Goal: Task Accomplishment & Management: Manage account settings

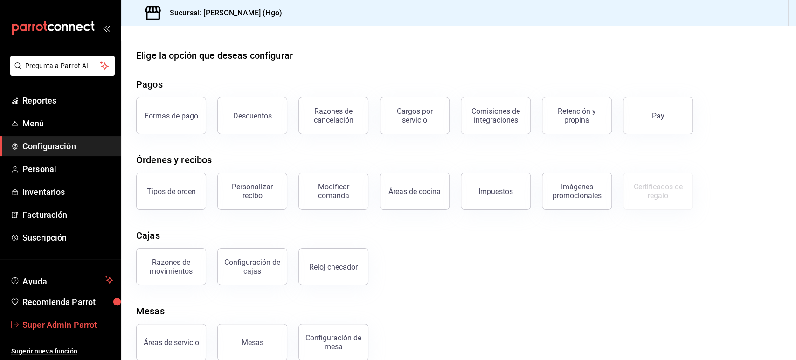
click at [56, 323] on span "Super Admin Parrot" at bounding box center [67, 325] width 91 height 13
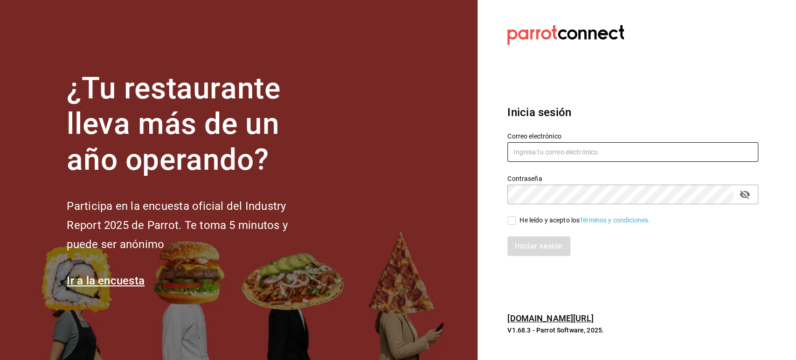
click at [537, 147] on input "text" at bounding box center [632, 152] width 251 height 20
paste input "[EMAIL_ADDRESS][DOMAIN_NAME]"
type input "[EMAIL_ADDRESS][DOMAIN_NAME]"
click at [491, 179] on section "Datos incorrectos. Verifica que tu Correo o Contraseña estén bien escritos. Ini…" at bounding box center [629, 180] width 303 height 360
click at [516, 223] on span "He leído y acepto los Términos y condiciones." at bounding box center [583, 220] width 134 height 10
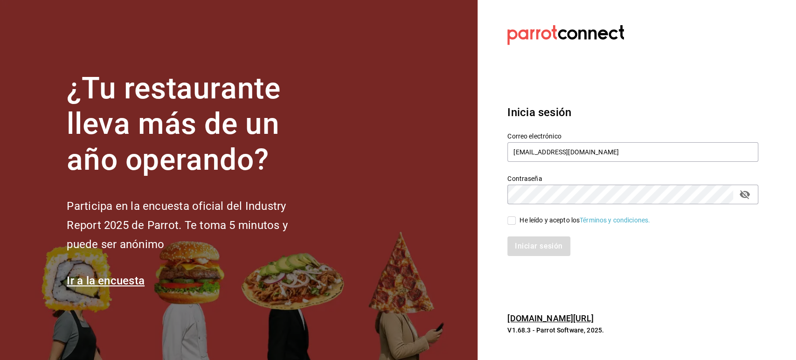
click at [516, 223] on input "He leído y acepto los Términos y condiciones." at bounding box center [511, 220] width 8 height 8
checkbox input "true"
click at [530, 250] on button "Iniciar sesión" at bounding box center [538, 246] width 63 height 20
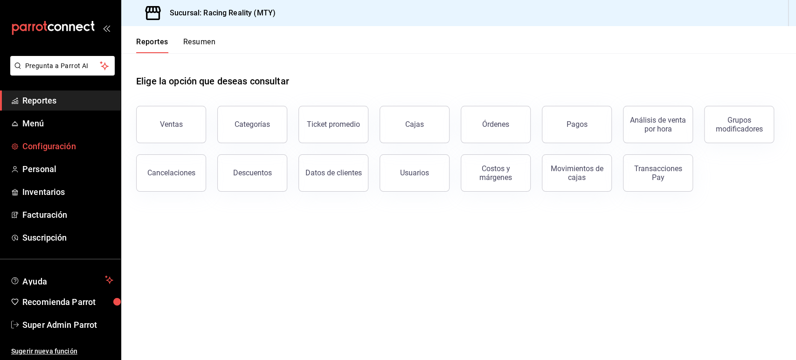
click at [42, 151] on span "Configuración" at bounding box center [67, 146] width 91 height 13
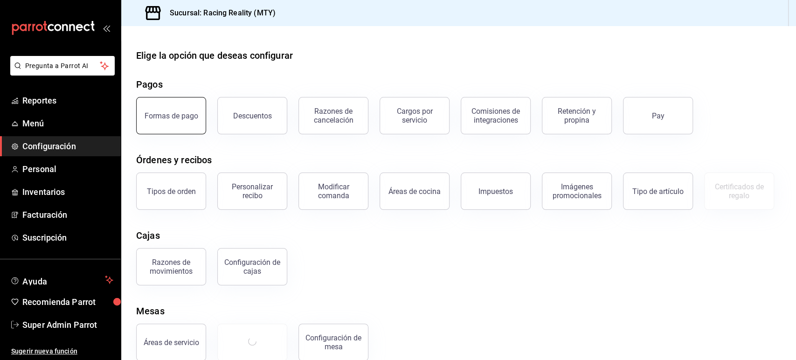
click at [175, 111] on button "Formas de pago" at bounding box center [171, 115] width 70 height 37
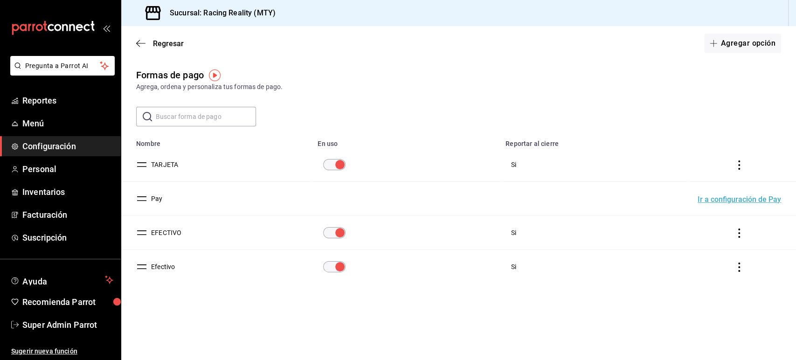
click at [739, 234] on icon "actions" at bounding box center [739, 233] width 9 height 9
click at [168, 229] on div at bounding box center [398, 180] width 796 height 360
click at [158, 231] on button "EFECTIVO" at bounding box center [164, 232] width 34 height 9
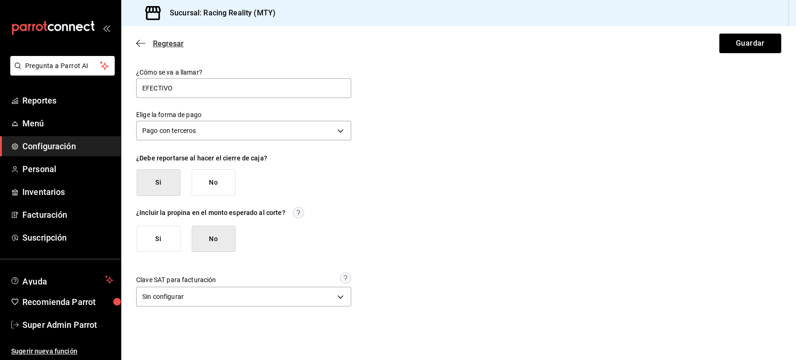
click at [139, 43] on icon "button" at bounding box center [140, 43] width 9 height 8
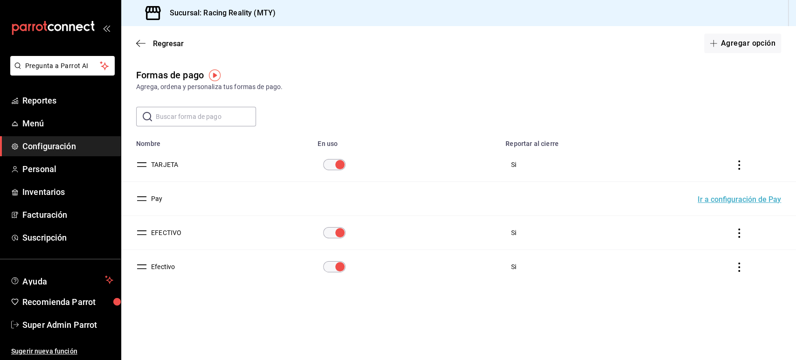
click at [169, 264] on button "Efectivo" at bounding box center [161, 266] width 28 height 9
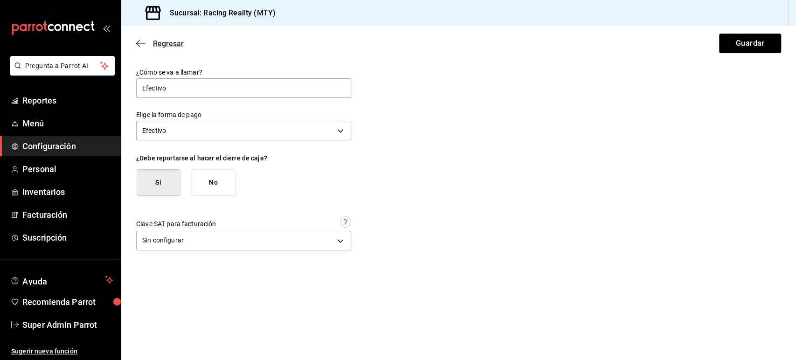
click at [146, 40] on span "Regresar" at bounding box center [160, 43] width 48 height 9
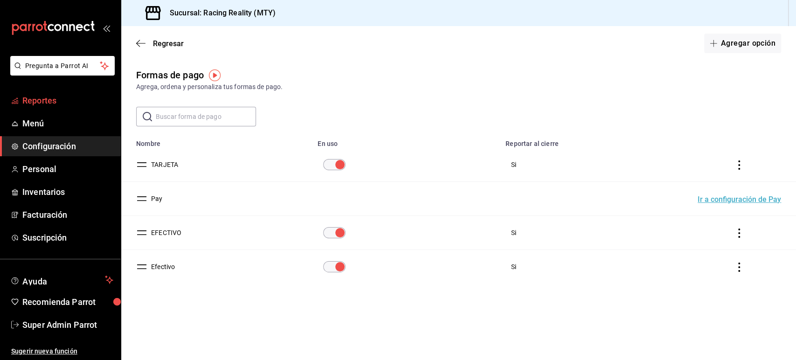
click at [34, 97] on span "Reportes" at bounding box center [67, 100] width 91 height 13
